Goal: Information Seeking & Learning: Learn about a topic

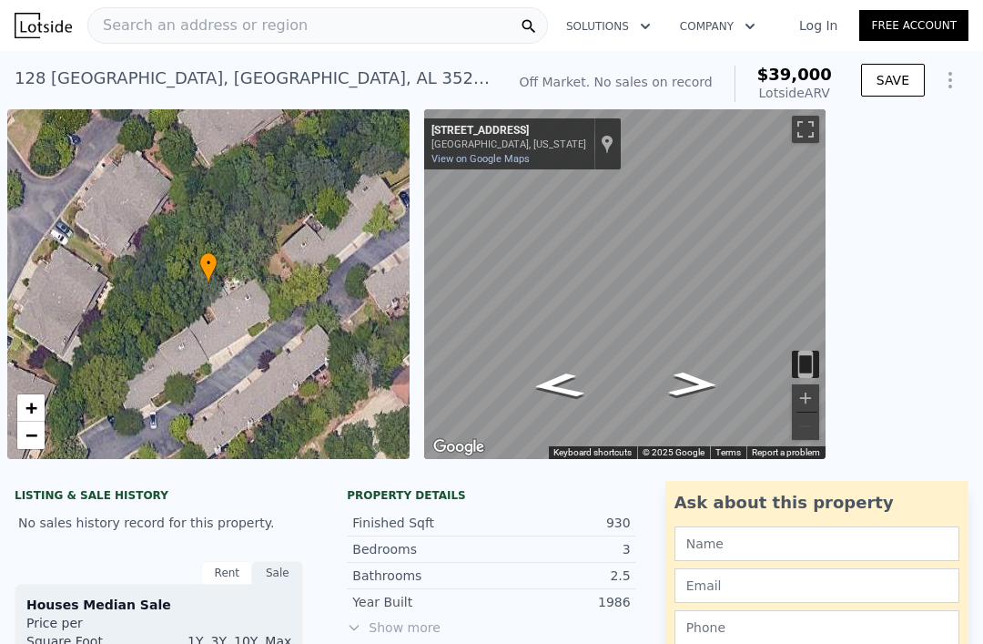
click at [456, 33] on div "Search an address or region" at bounding box center [317, 25] width 461 height 36
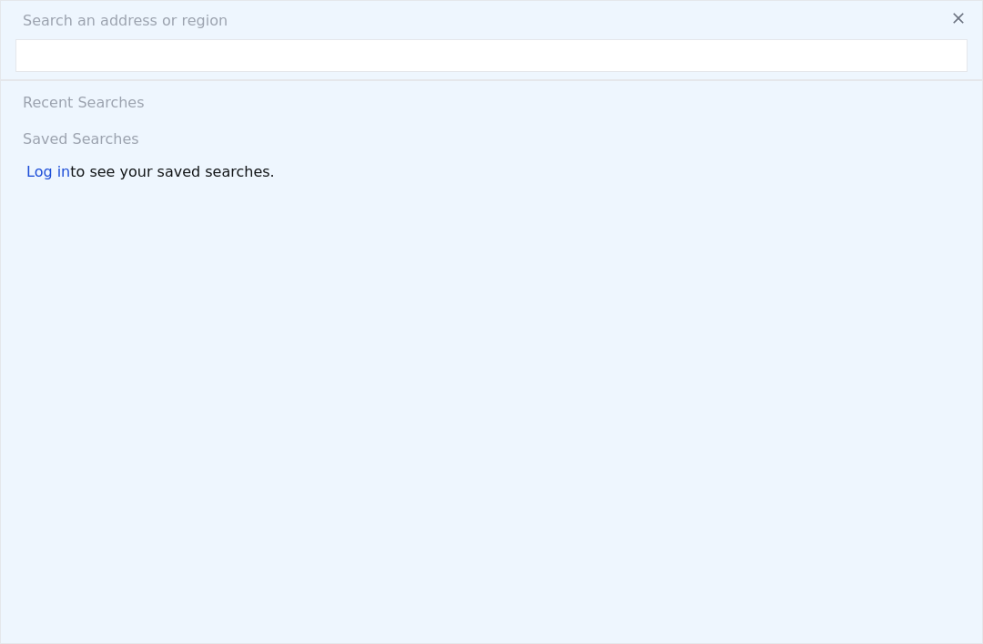
click at [294, 55] on input "text" at bounding box center [491, 55] width 952 height 33
type input "[STREET_ADDRESS]"
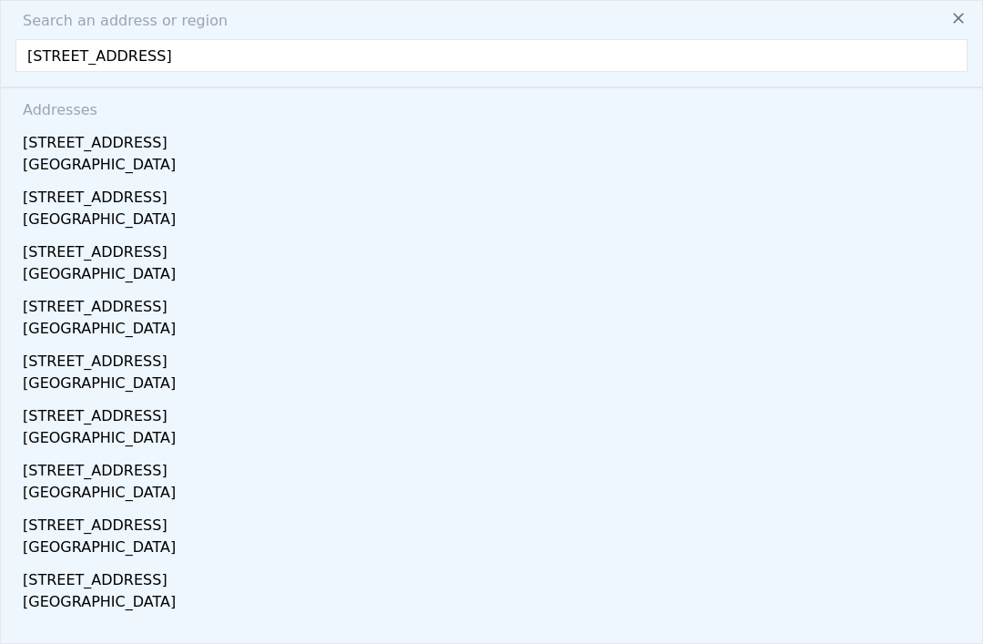
click at [83, 478] on div "[STREET_ADDRESS]" at bounding box center [495, 466] width 945 height 29
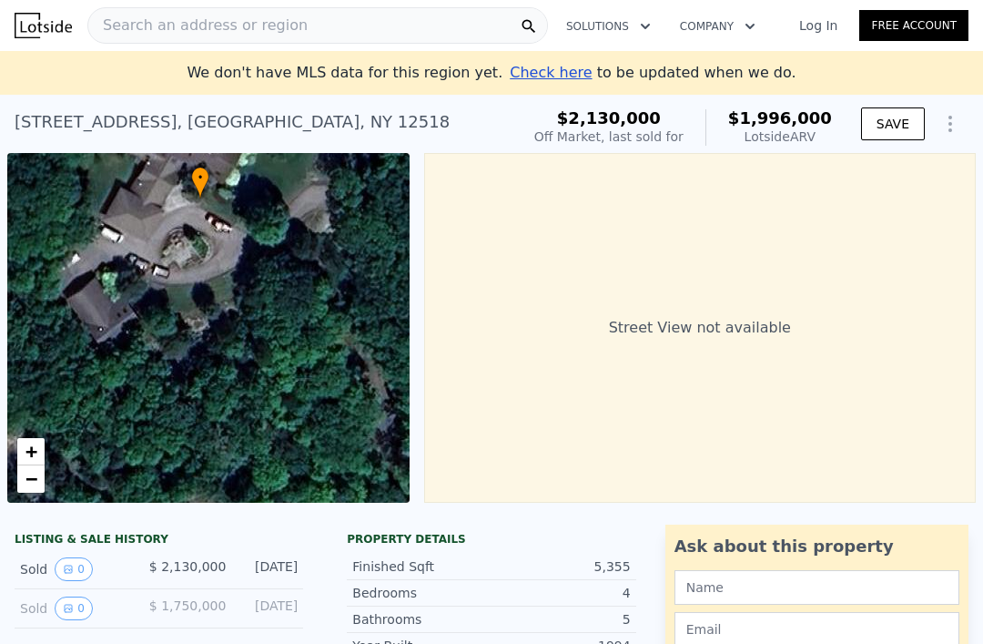
scroll to position [40, 0]
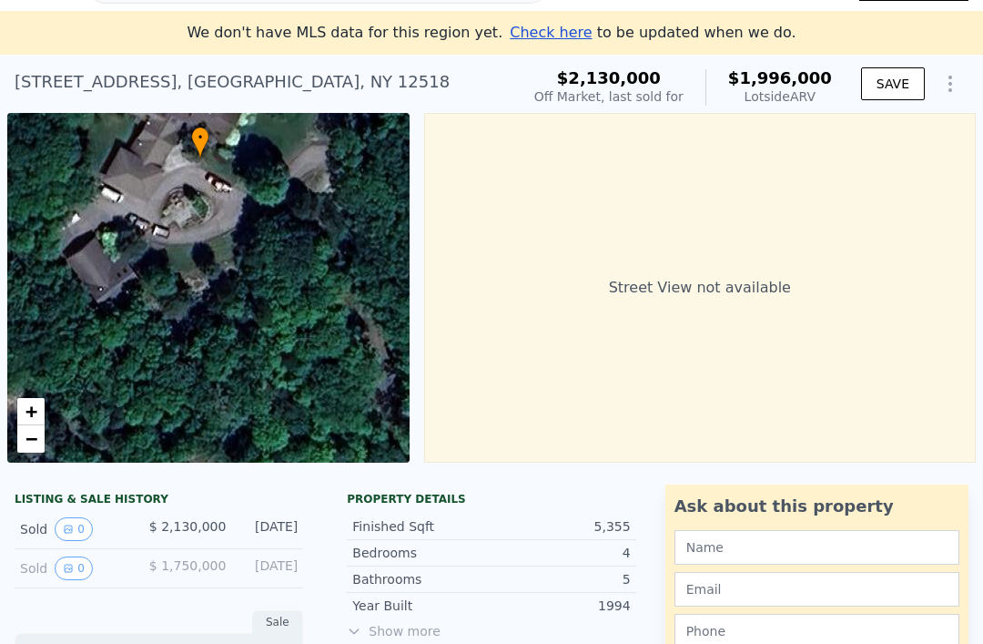
click at [69, 529] on icon "View historical data" at bounding box center [68, 528] width 7 height 7
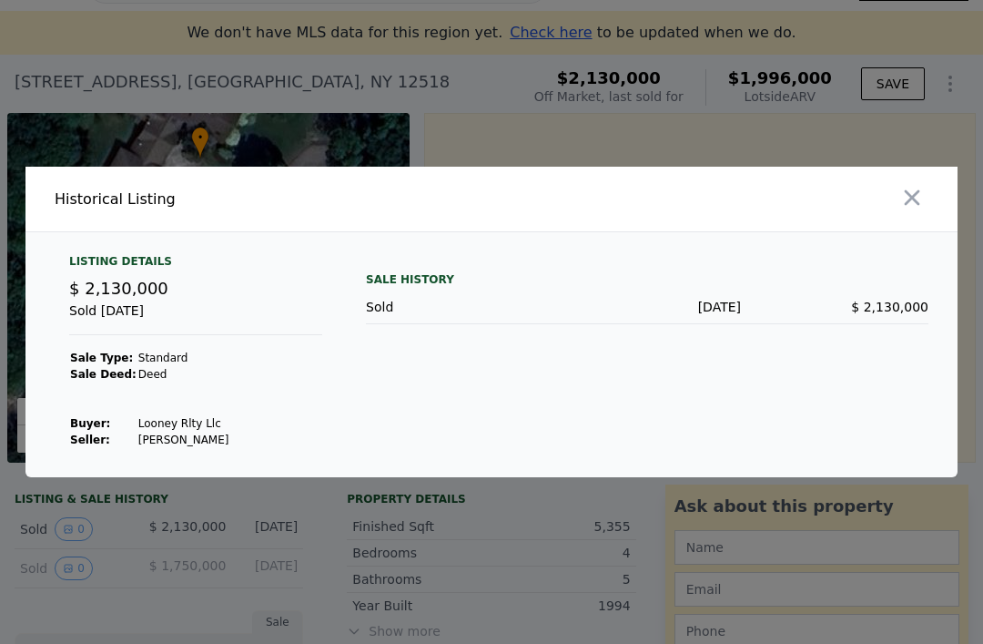
scroll to position [58, 0]
click at [921, 181] on button "button" at bounding box center [912, 197] width 33 height 33
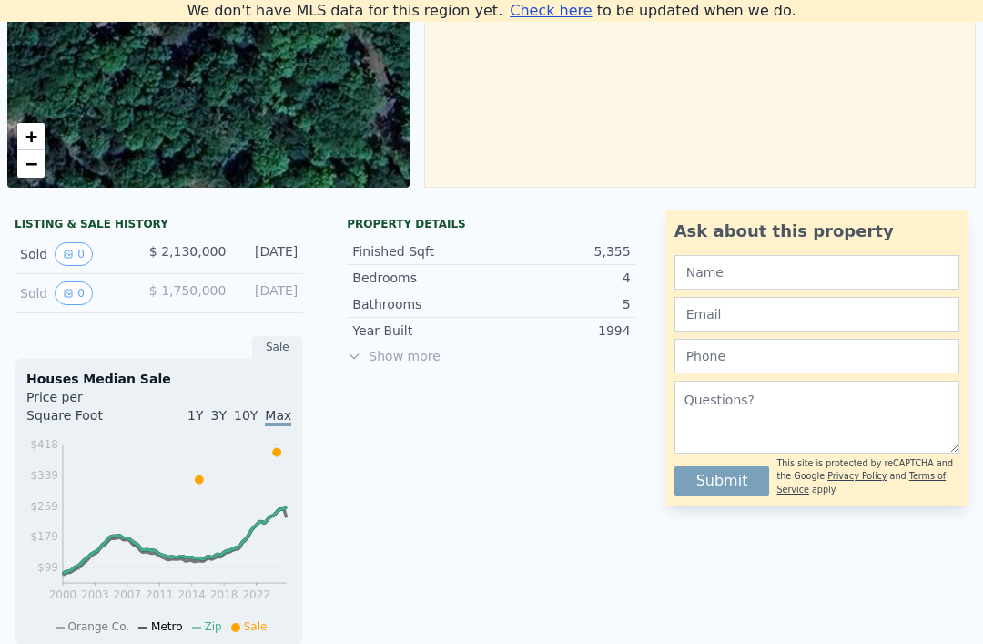
scroll to position [293, 0]
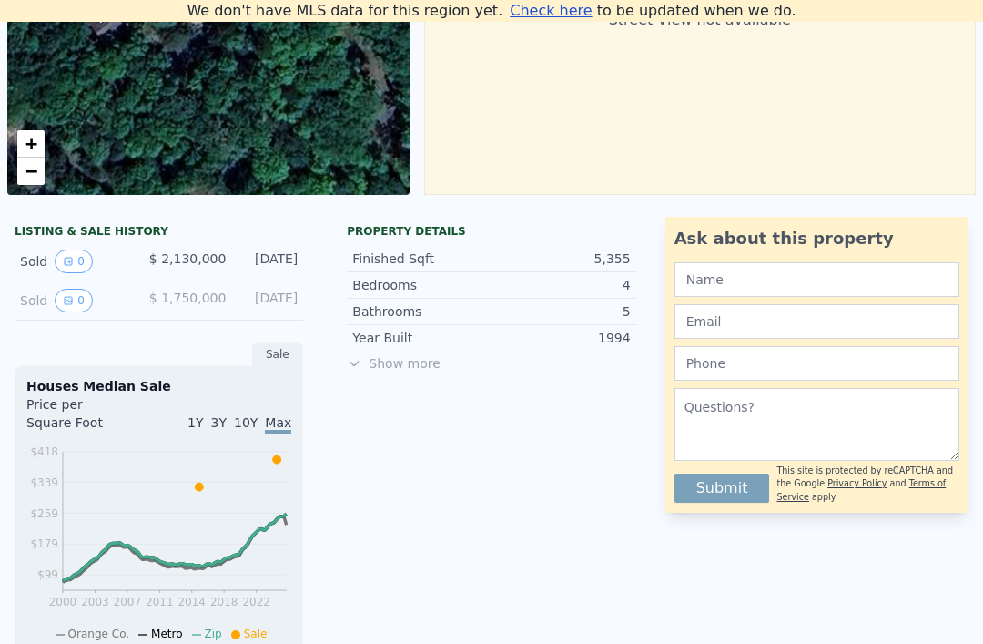
click at [67, 262] on icon "View historical data" at bounding box center [68, 261] width 11 height 11
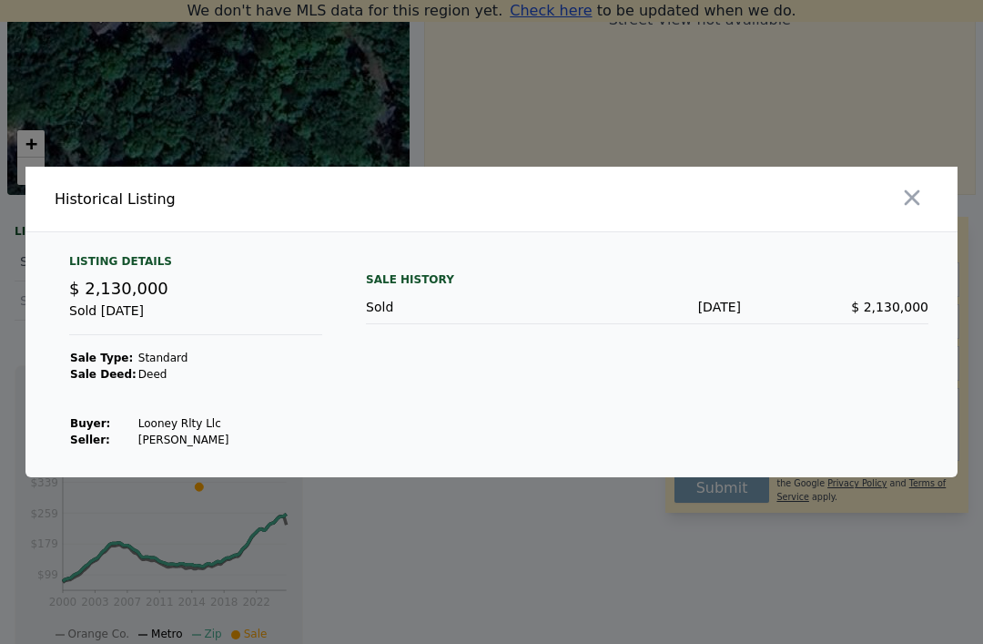
click at [99, 276] on div "Listing Details" at bounding box center [195, 265] width 253 height 22
click at [918, 206] on icon "button" at bounding box center [912, 197] width 15 height 15
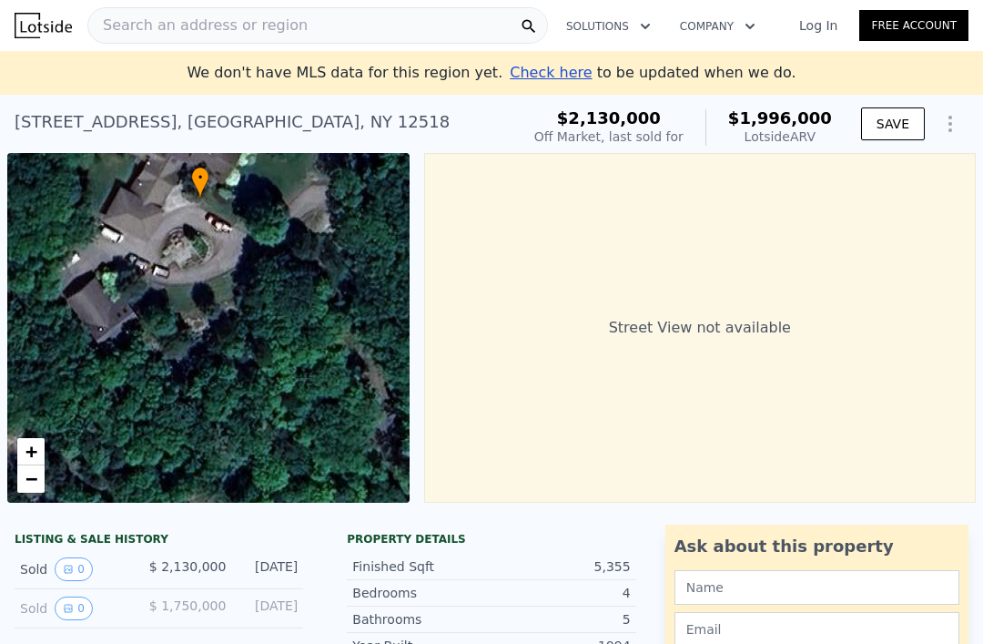
scroll to position [0, 0]
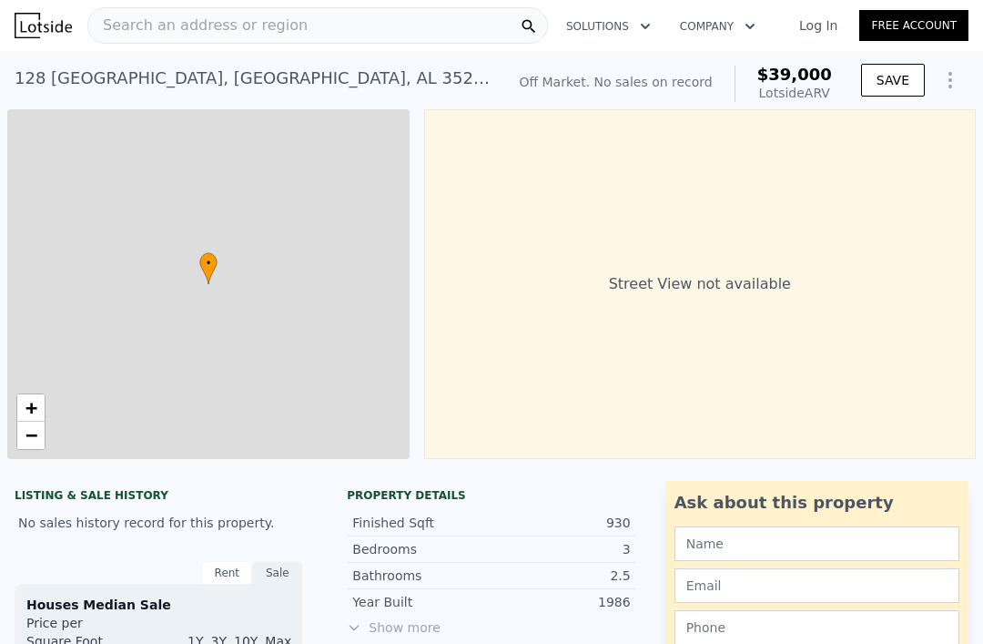
type input "$ 39,000"
type input "5"
type input "3"
type input "1"
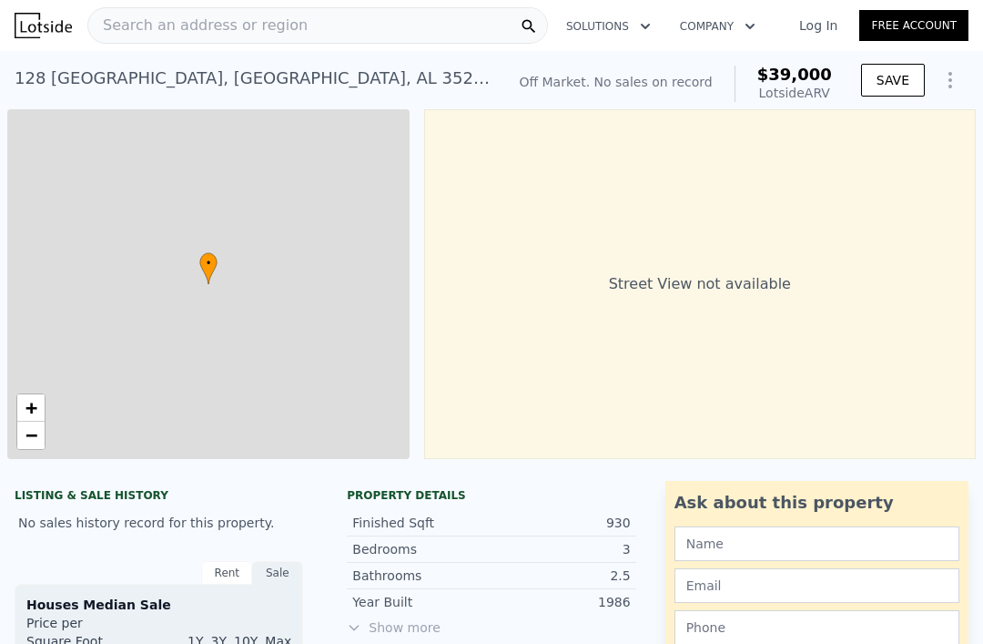
type input "1.5"
type input "875"
type input "1270"
type input "9632"
type input "13415"
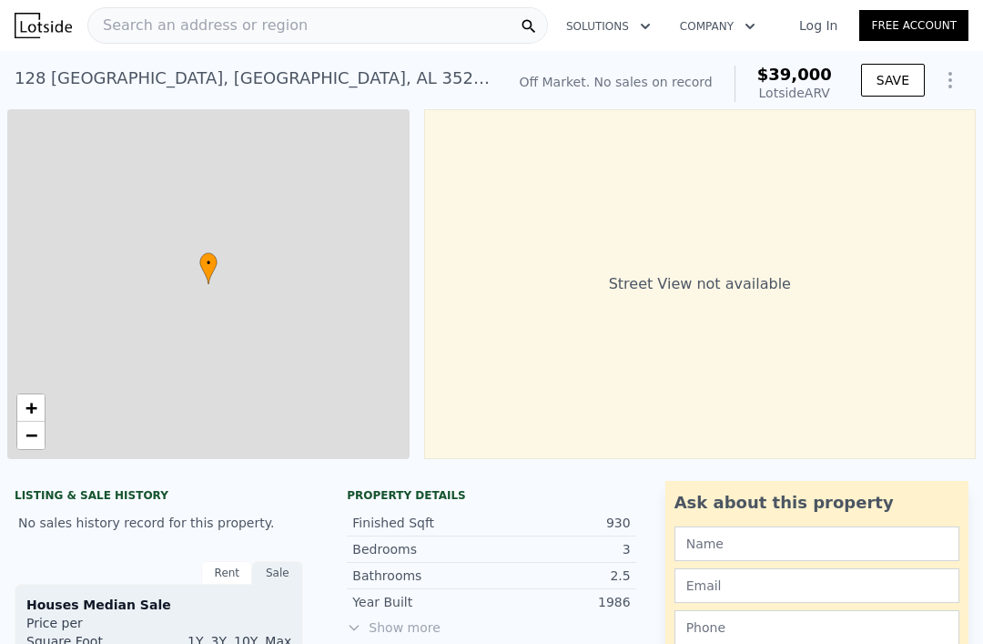
type input "$ 29,997"
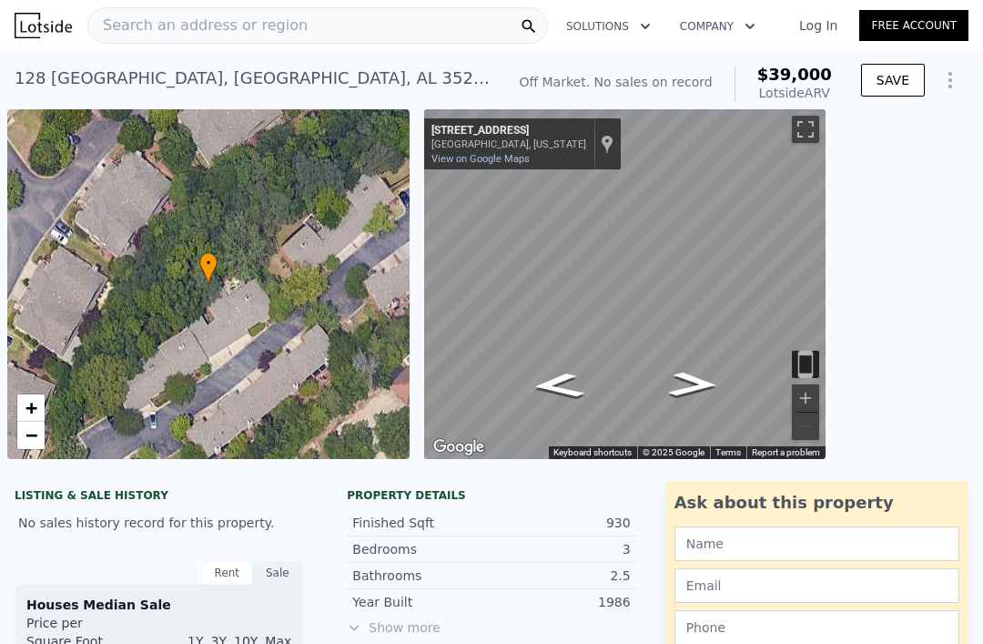
click at [265, 24] on span "Search an address or region" at bounding box center [197, 26] width 219 height 22
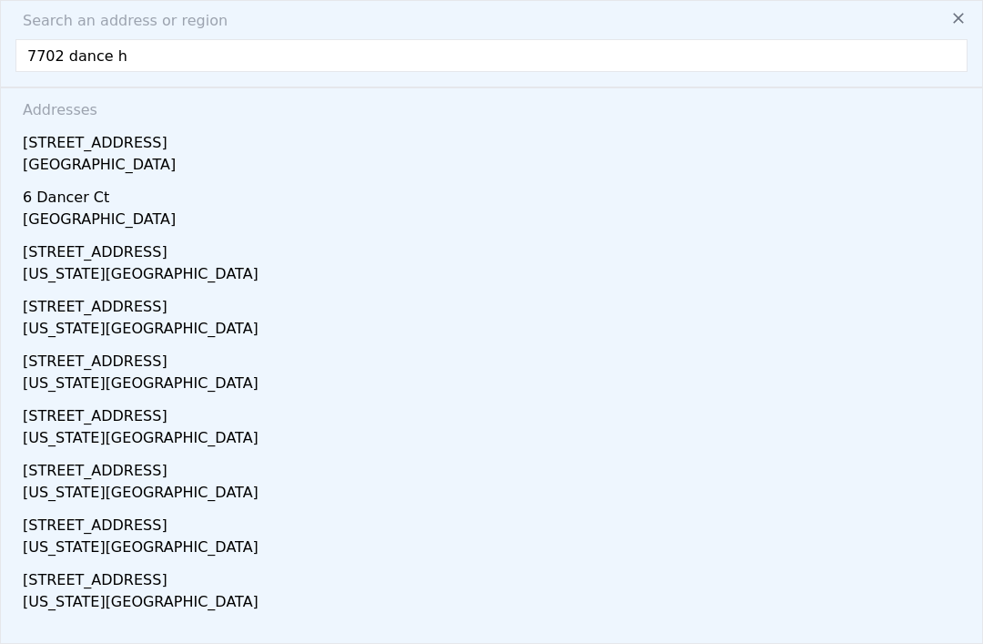
type input "7702 dance ha"
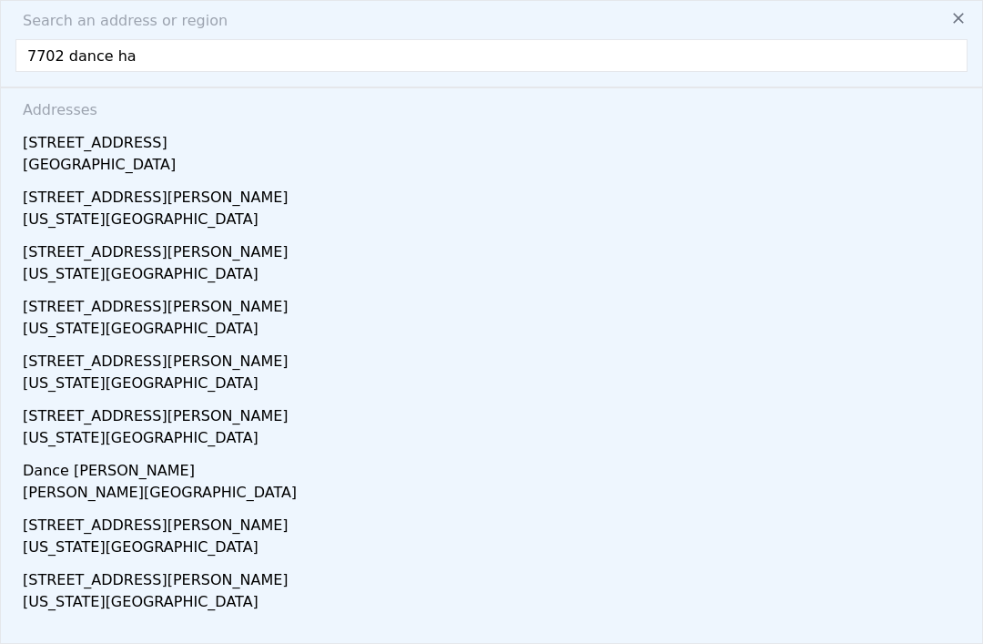
click at [117, 154] on div "[GEOGRAPHIC_DATA]" at bounding box center [495, 166] width 945 height 25
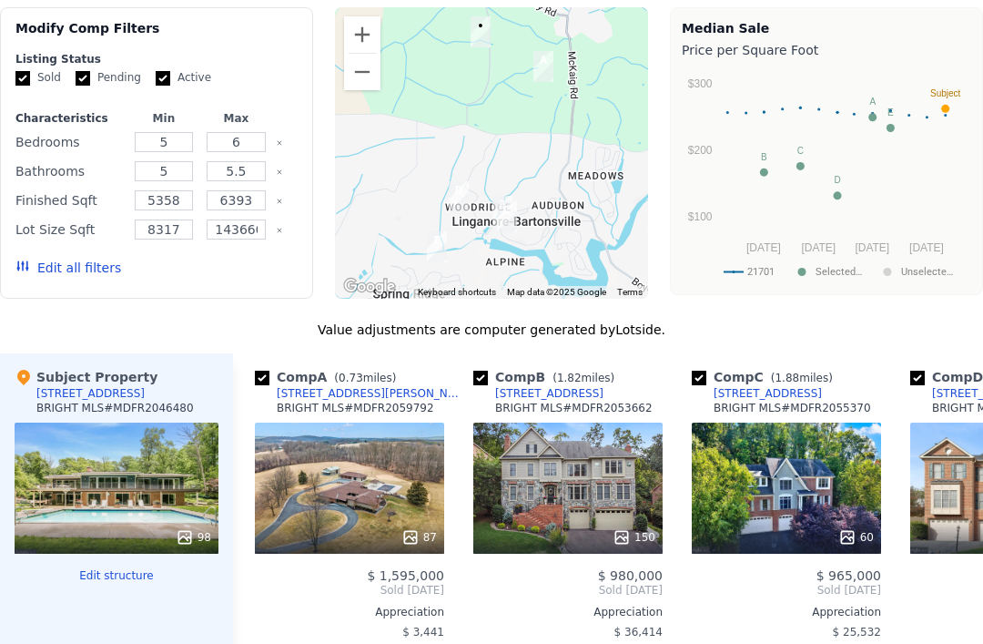
scroll to position [1395, 0]
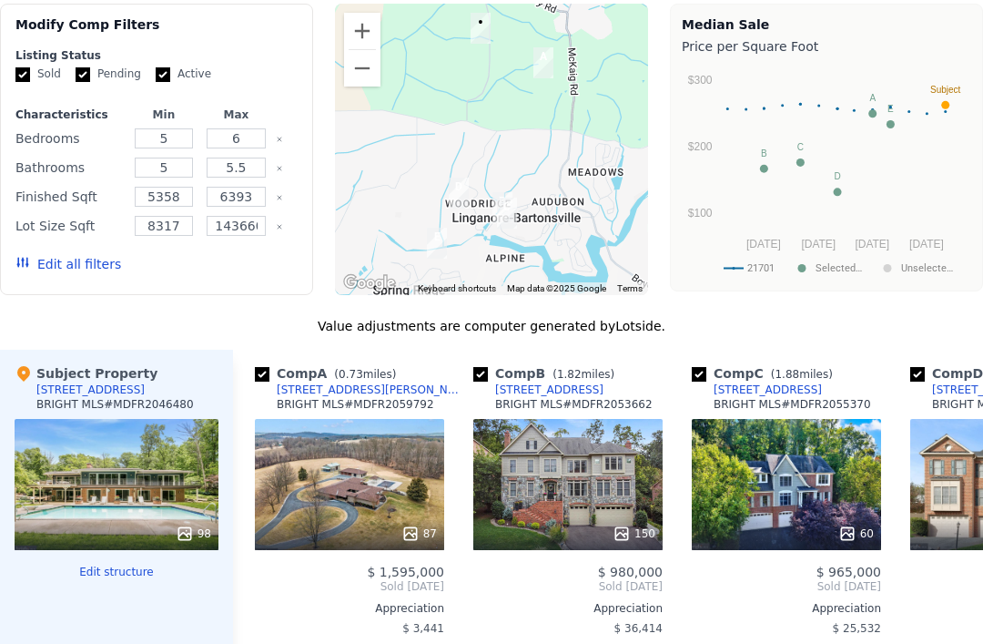
click at [98, 389] on div "[STREET_ADDRESS]" at bounding box center [90, 389] width 108 height 15
click at [197, 533] on div "98" at bounding box center [194, 533] width 36 height 18
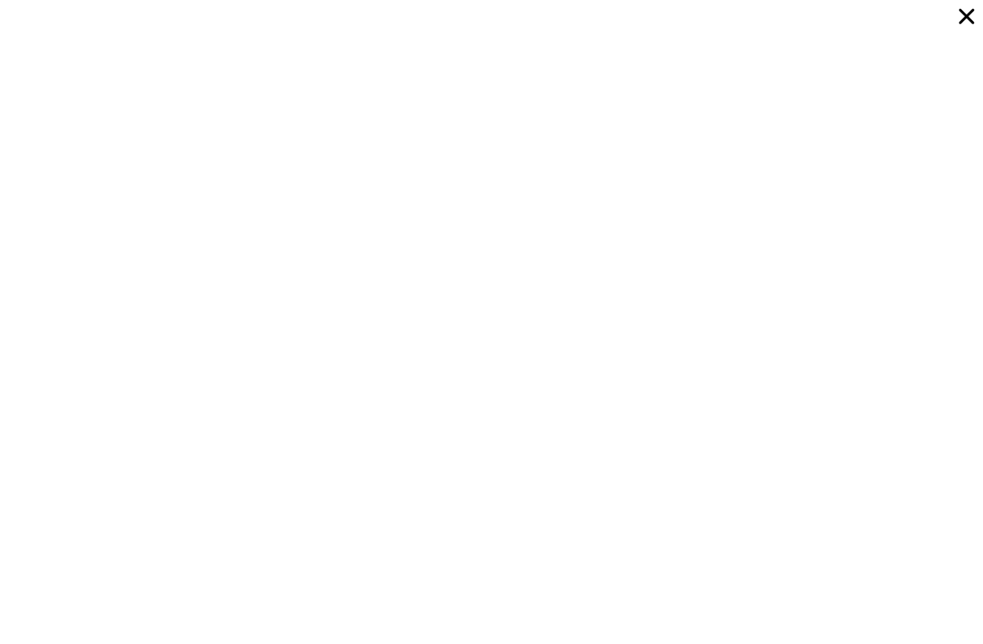
scroll to position [6415, 0]
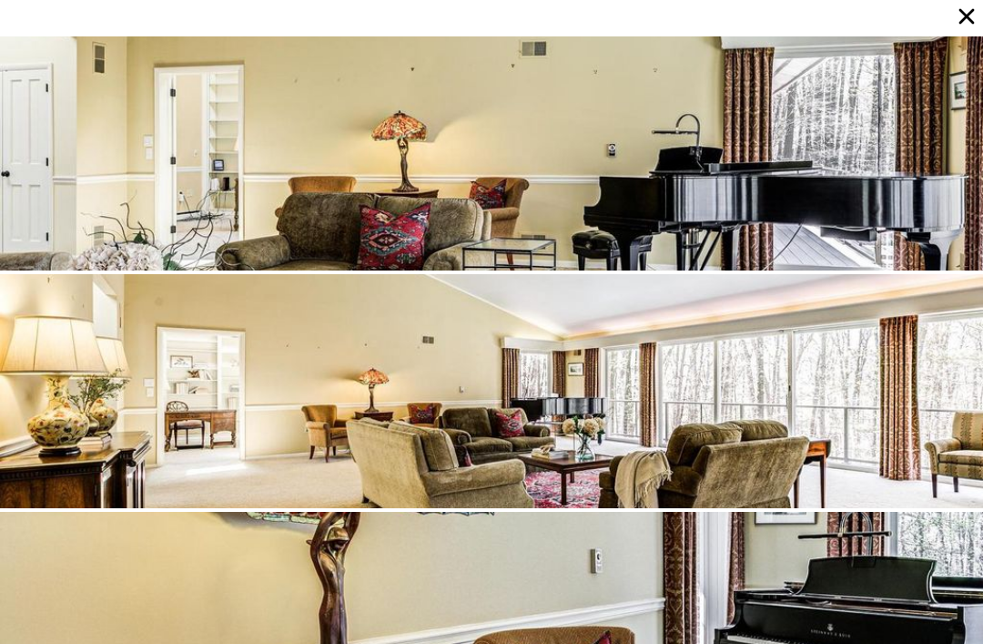
click at [963, 6] on icon at bounding box center [966, 16] width 25 height 25
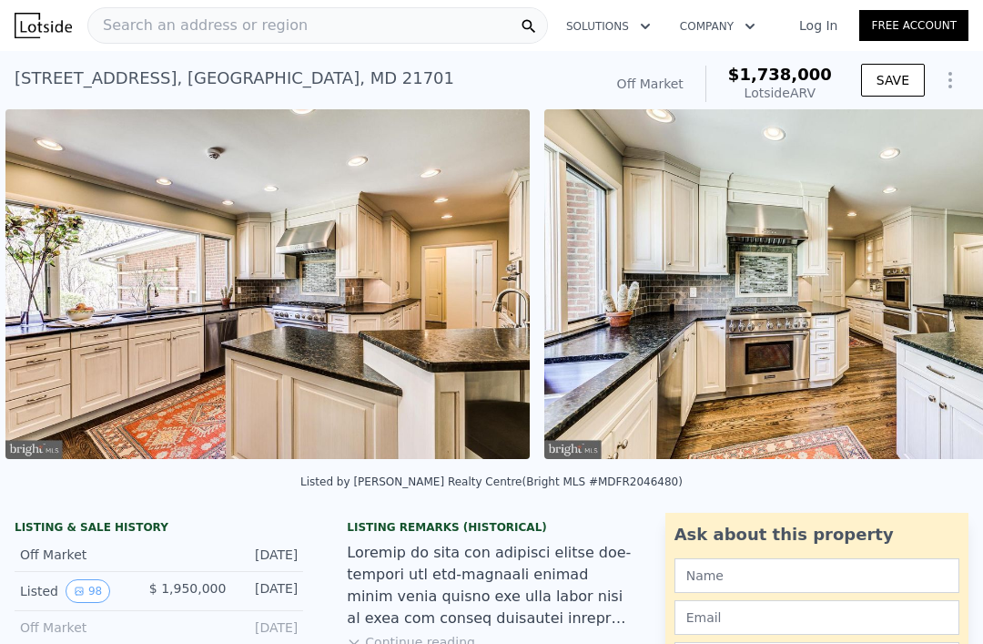
scroll to position [0, 0]
click at [271, 24] on span "Search an address or region" at bounding box center [197, 26] width 219 height 22
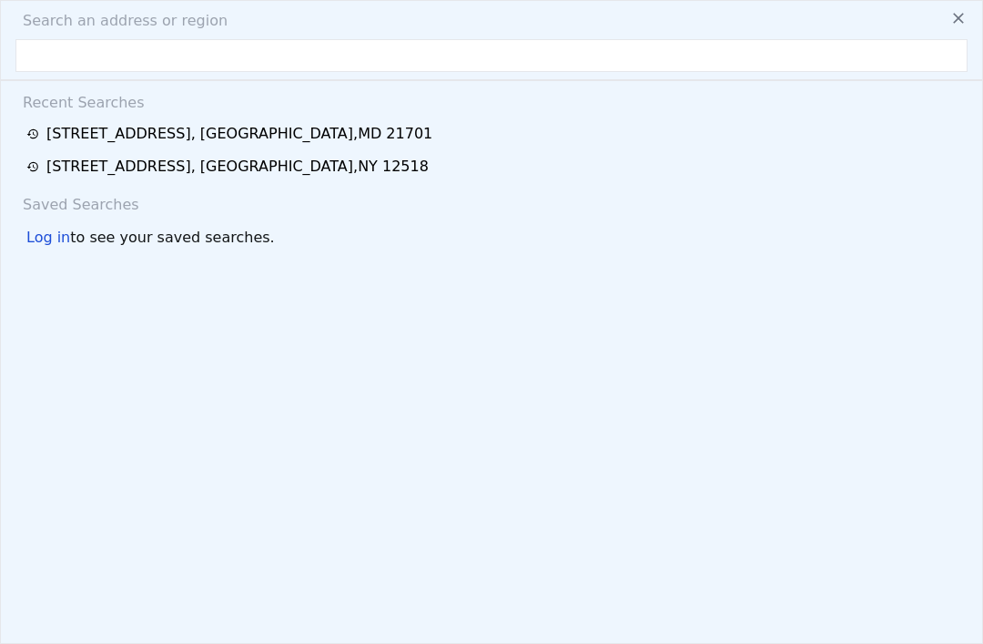
click at [122, 45] on input "text" at bounding box center [491, 55] width 952 height 33
click at [152, 161] on div "[STREET_ADDRESS]" at bounding box center [237, 167] width 382 height 22
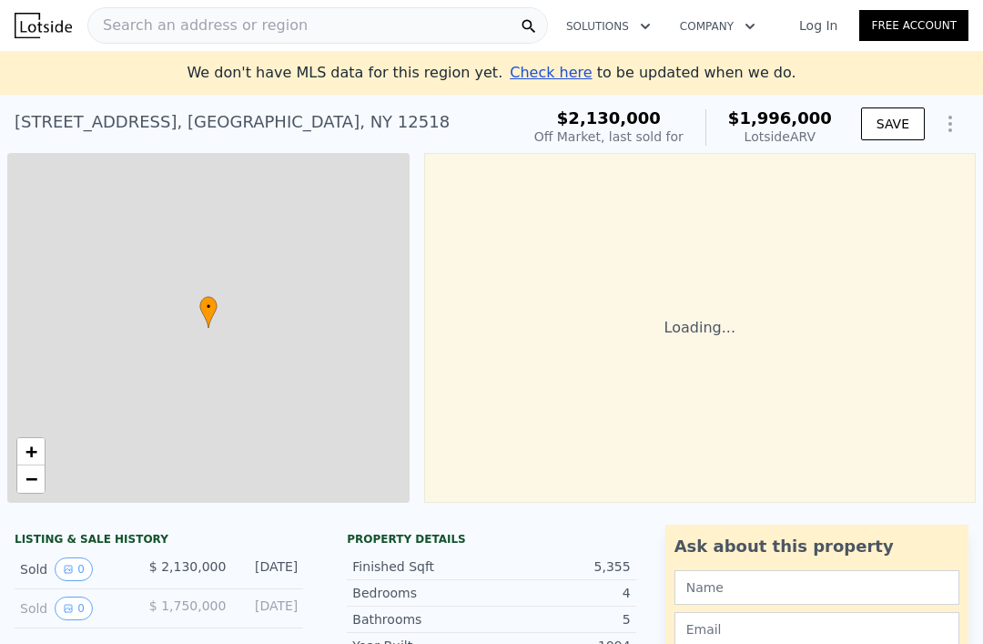
type input "$ 1,996,000"
type input "7"
type input "4"
type input "2.5"
type input "4.5"
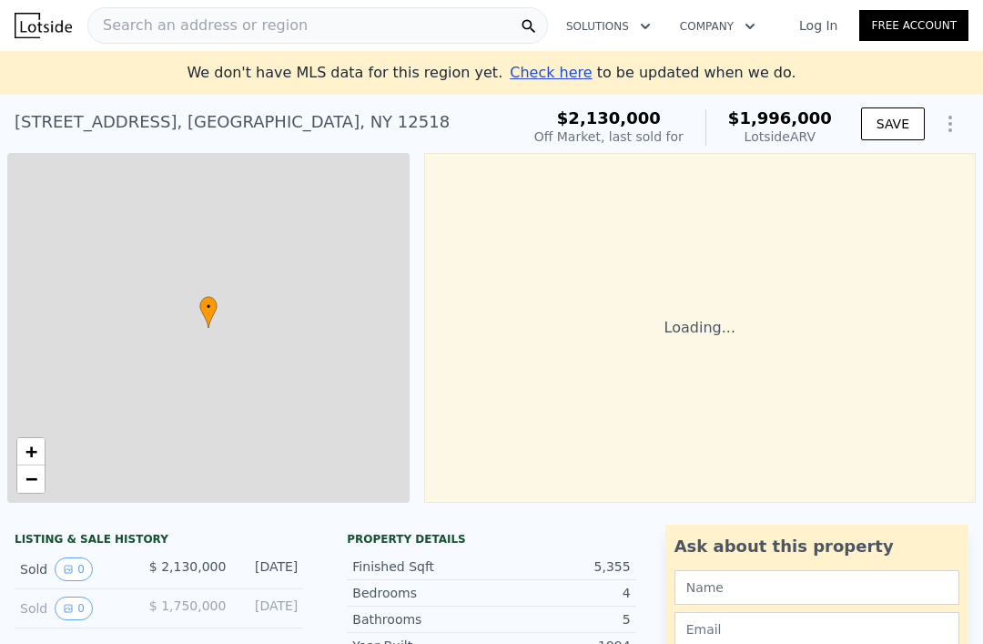
type input "2958"
type input "5081"
type input "108900"
type input "135036"
type input "-$ 453,460"
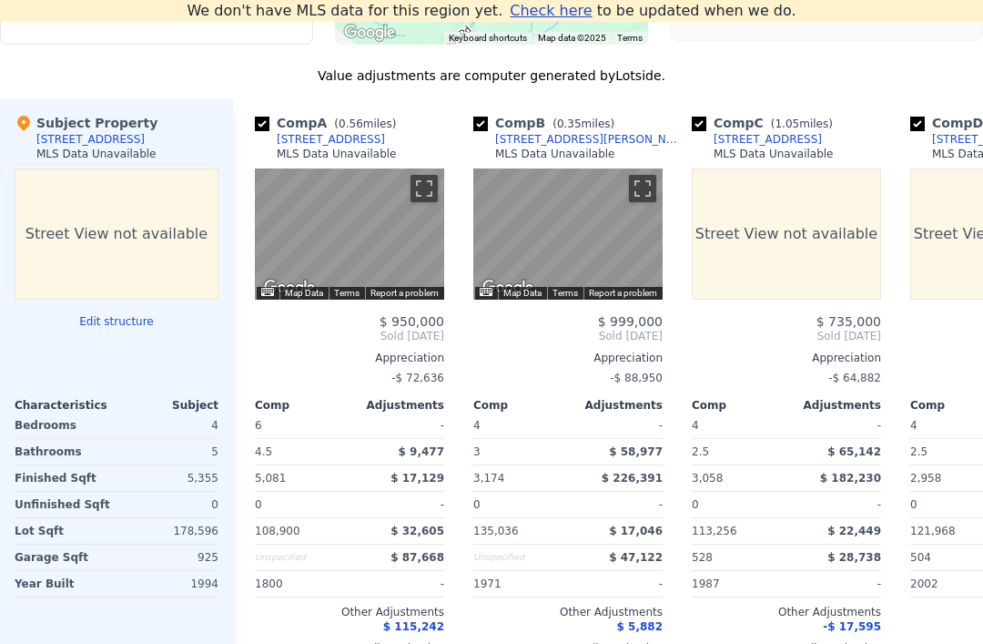
scroll to position [1792, 0]
click at [96, 231] on div "Street View not available" at bounding box center [117, 234] width 204 height 131
